Goal: Task Accomplishment & Management: Manage account settings

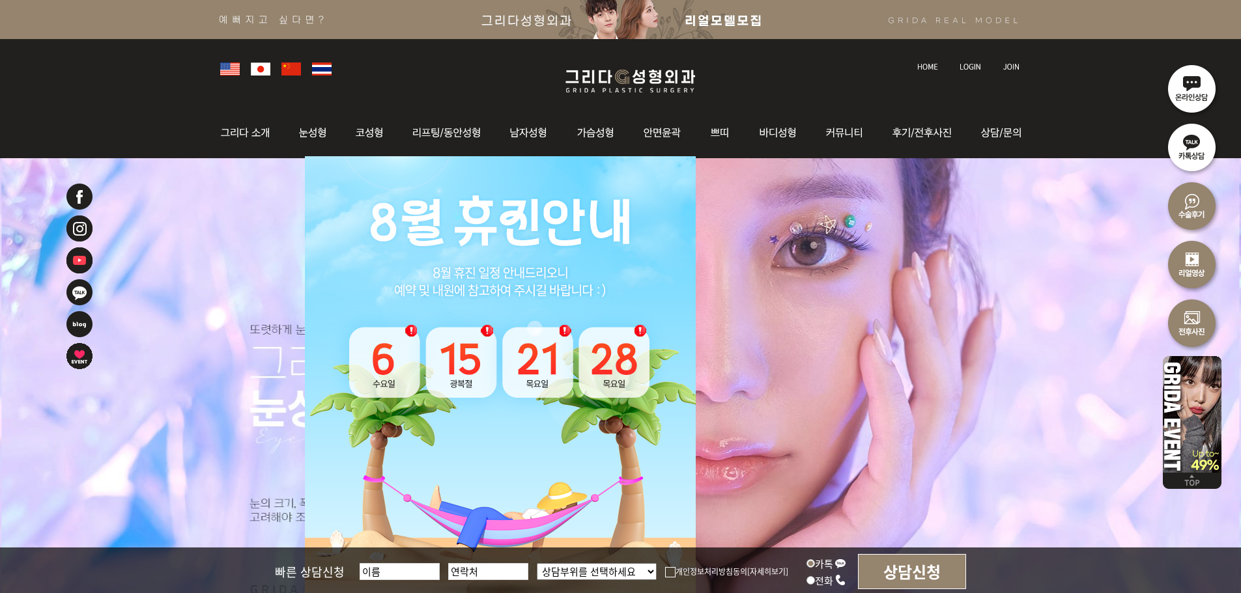
click at [973, 64] on img at bounding box center [970, 66] width 21 height 7
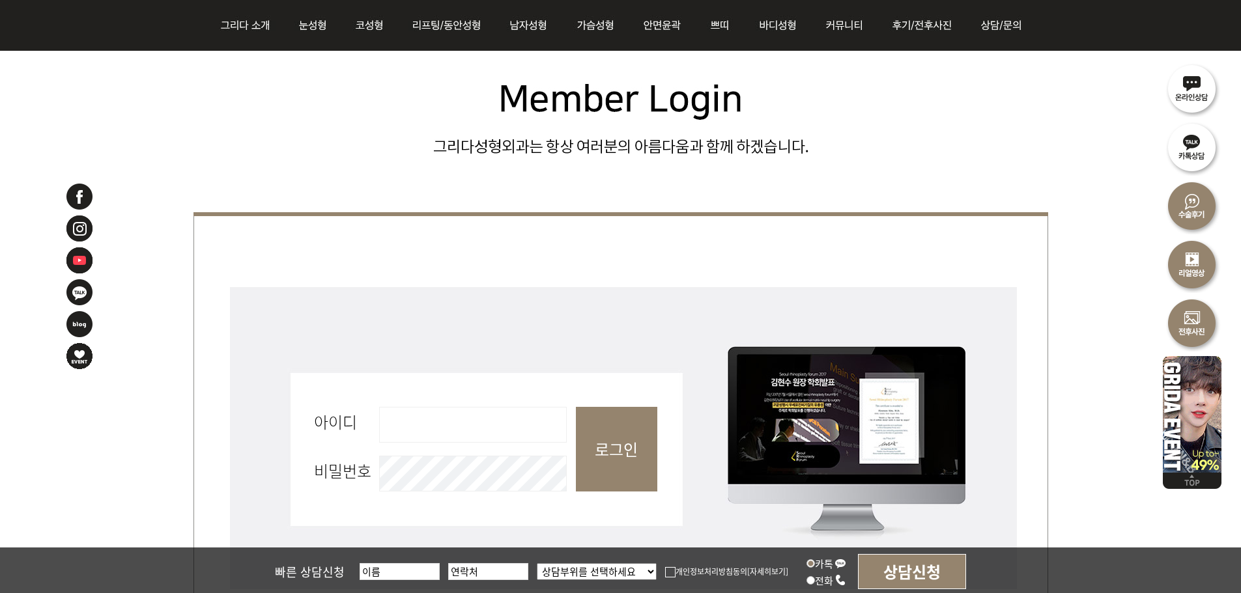
scroll to position [586, 0]
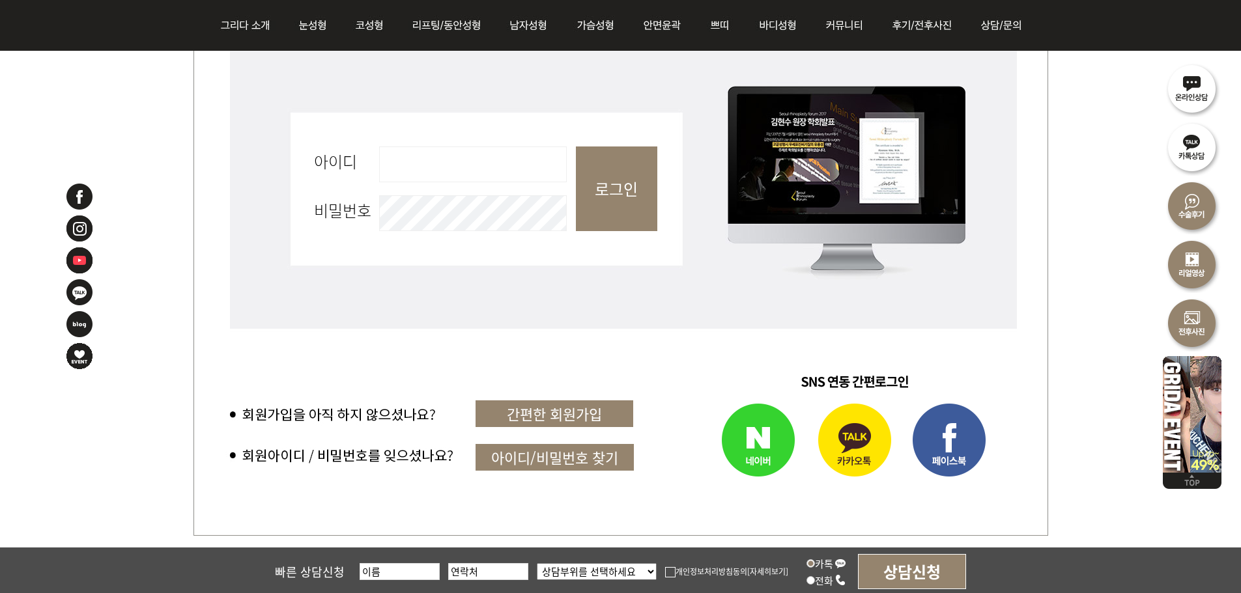
click at [444, 171] on input "아이디 필수" at bounding box center [473, 165] width 188 height 36
type input "admin"
click at [609, 199] on input "로그인" at bounding box center [616, 189] width 81 height 85
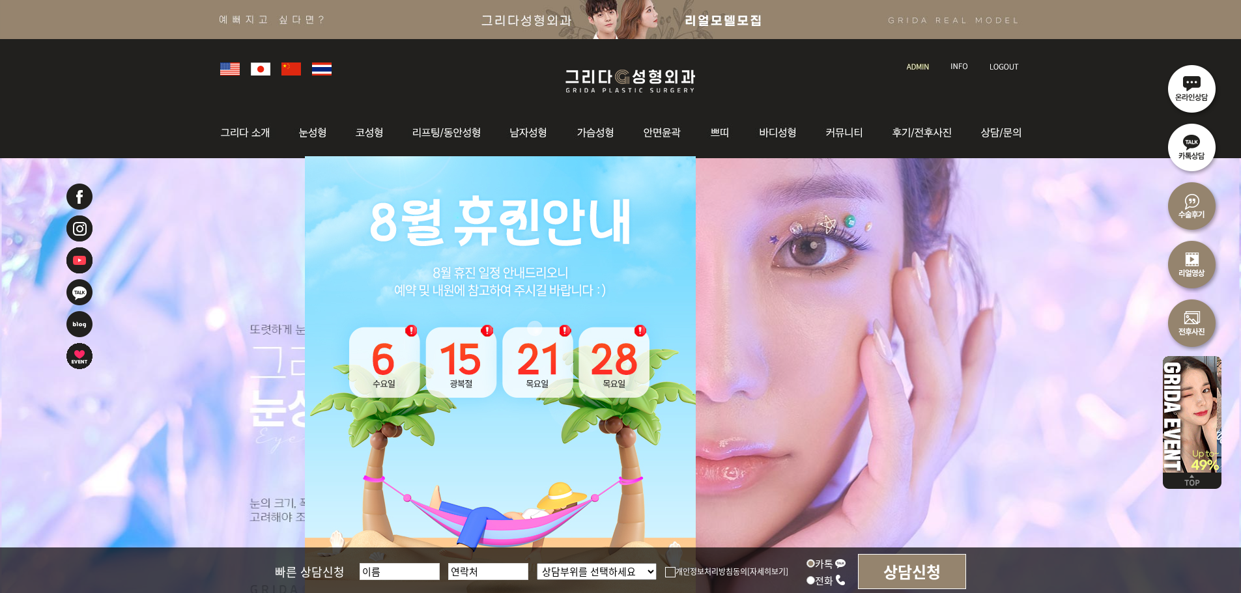
click at [909, 66] on img at bounding box center [918, 66] width 22 height 7
